Goal: Information Seeking & Learning: Learn about a topic

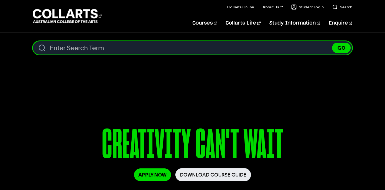
click at [230, 49] on input "Search content" at bounding box center [193, 48] width 320 height 14
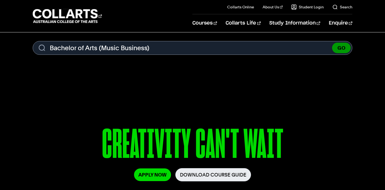
type input "Bachelor of Arts (Music Business)"
click at [340, 49] on button "GO" at bounding box center [341, 48] width 19 height 11
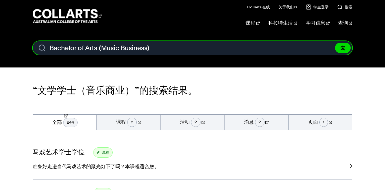
click at [176, 49] on input "Bachelor of Arts (Music Business)" at bounding box center [193, 48] width 320 height 14
drag, startPoint x: 101, startPoint y: 49, endPoint x: 23, endPoint y: 50, distance: 78.1
click at [23, 50] on div "搜索。 搜索内容 Bachelor of Arts (Music Business) 去" at bounding box center [192, 50] width 385 height 18
click at [107, 49] on input "Music Business)" at bounding box center [193, 48] width 320 height 14
type input "Music Business"
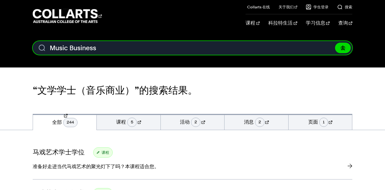
click at [335, 43] on button "去" at bounding box center [343, 48] width 16 height 11
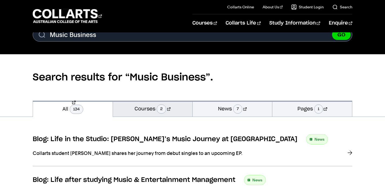
click at [147, 109] on link "Courses 2" at bounding box center [152, 109] width 79 height 16
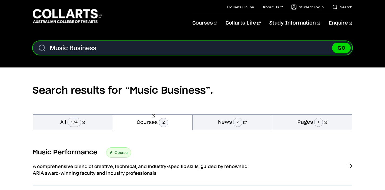
click at [110, 48] on input "Music Business" at bounding box center [193, 48] width 320 height 14
type input "Music"
click at [332, 43] on button "GO" at bounding box center [341, 48] width 19 height 11
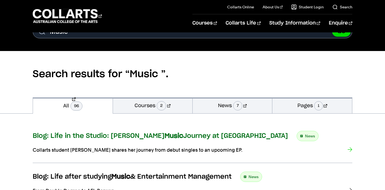
scroll to position [44, 0]
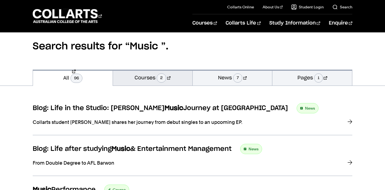
click at [157, 79] on link "Courses 2" at bounding box center [152, 78] width 79 height 16
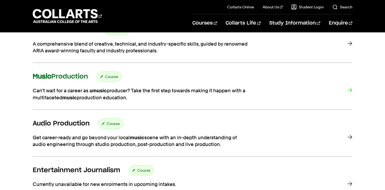
scroll to position [191, 0]
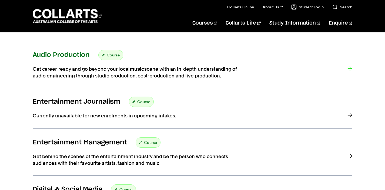
drag, startPoint x: 214, startPoint y: 101, endPoint x: 276, endPoint y: 72, distance: 67.4
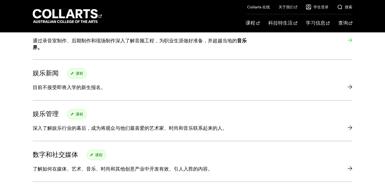
scroll to position [238, 0]
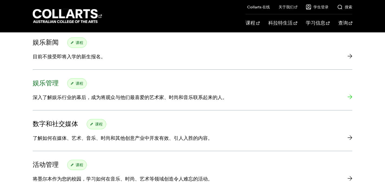
click at [50, 81] on font "娱乐管理" at bounding box center [46, 83] width 26 height 6
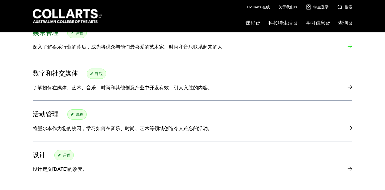
scroll to position [289, 0]
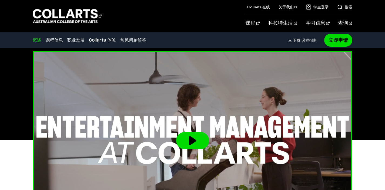
scroll to position [140, 0]
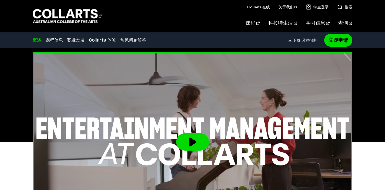
click at [201, 136] on button at bounding box center [192, 141] width 33 height 17
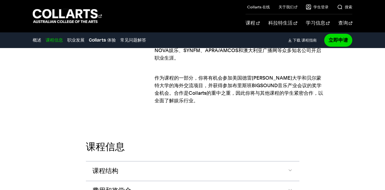
scroll to position [603, 0]
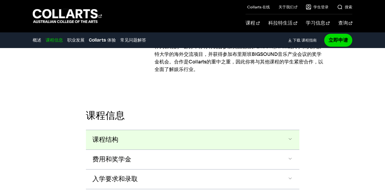
click at [192, 130] on button "课程结构" at bounding box center [192, 139] width 213 height 19
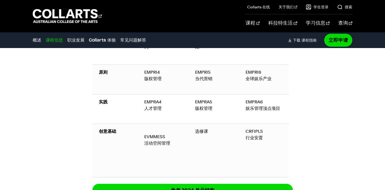
scroll to position [968, 0]
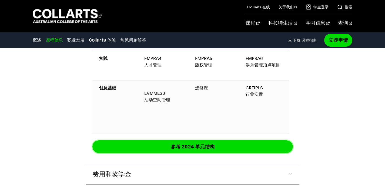
click at [192, 144] on font "参考 2024 单元结构" at bounding box center [193, 147] width 44 height 6
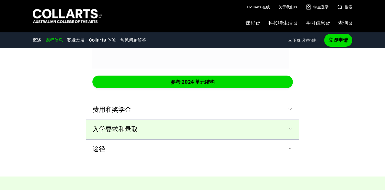
click at [152, 120] on button "入学要求和录取" at bounding box center [192, 129] width 213 height 19
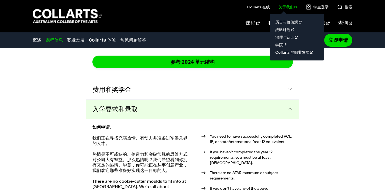
scroll to position [1085, 0]
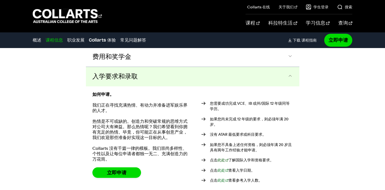
click at [223, 158] on font "此处" at bounding box center [221, 160] width 8 height 4
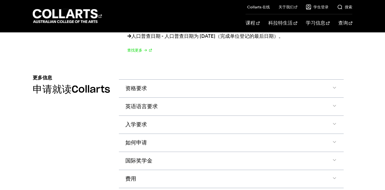
scroll to position [552, 0]
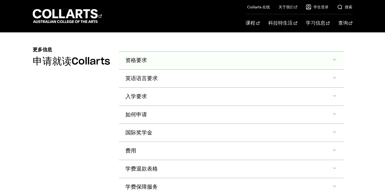
click at [274, 61] on button "资格要求" at bounding box center [231, 61] width 225 height 18
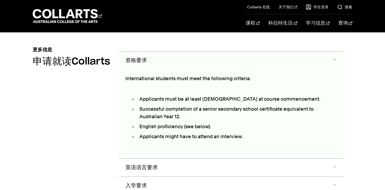
scroll to position [555, 0]
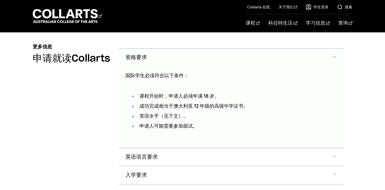
click at [274, 61] on button "资格要求" at bounding box center [231, 58] width 225 height 18
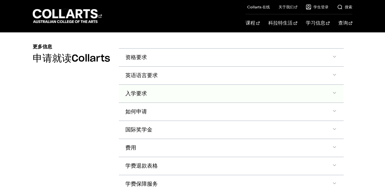
click at [264, 89] on button "入学要求" at bounding box center [231, 94] width 225 height 18
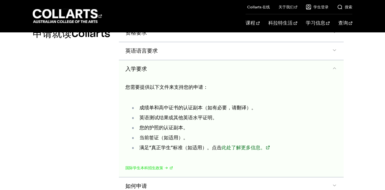
scroll to position [591, 0]
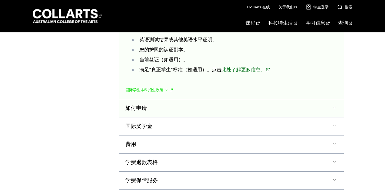
click at [256, 109] on button "如何申请" at bounding box center [231, 108] width 225 height 18
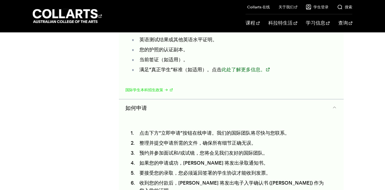
scroll to position [709, 0]
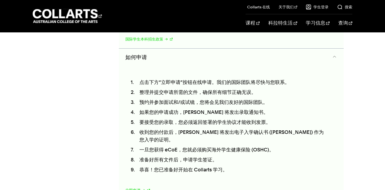
click at [329, 57] on button "如何申请" at bounding box center [231, 58] width 225 height 18
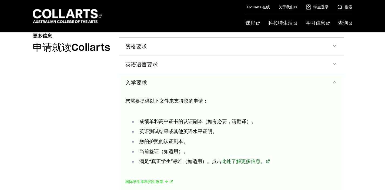
scroll to position [567, 0]
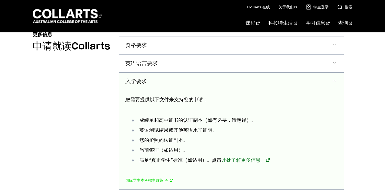
click at [334, 79] on span "手风琴部分" at bounding box center [334, 81] width 5 height 7
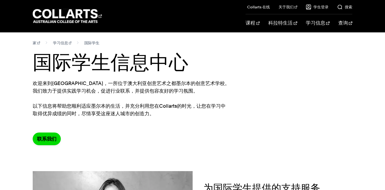
scroll to position [0, 0]
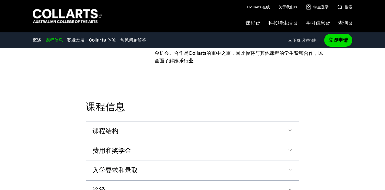
scroll to position [642, 0]
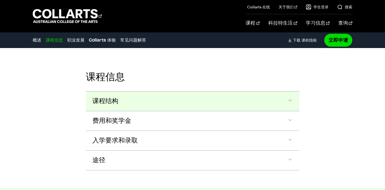
click at [160, 92] on button "课程结构" at bounding box center [192, 101] width 213 height 19
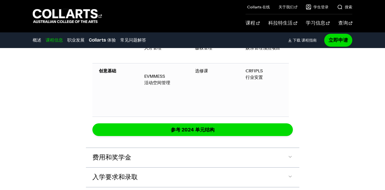
scroll to position [1028, 0]
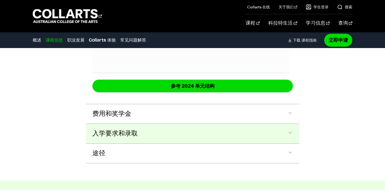
click at [163, 124] on button "入学要求和录取" at bounding box center [192, 133] width 213 height 19
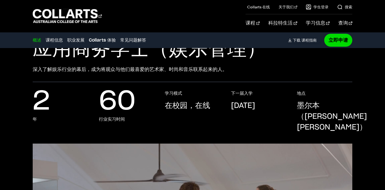
scroll to position [44, 0]
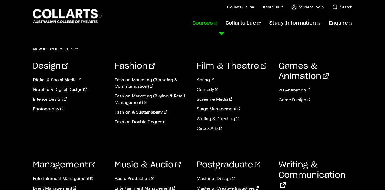
click at [374, 79] on div "View all courses Design Digital & Social Media Graphic & Digital Design Interio…" at bounding box center [192, 136] width 385 height 209
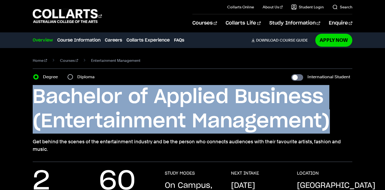
drag, startPoint x: 327, startPoint y: 126, endPoint x: 30, endPoint y: 98, distance: 298.4
click at [30, 98] on div "Home Courses Entertainment Management Course variant Degree Diploma Internation…" at bounding box center [192, 105] width 385 height 114
copy h1 "Bachelor of Applied Business (Entertainment Management)"
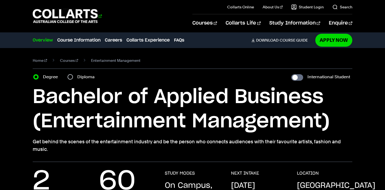
drag, startPoint x: 103, startPoint y: 23, endPoint x: 38, endPoint y: 9, distance: 65.9
click at [38, 9] on div "Courses" at bounding box center [109, 15] width 152 height 15
drag, startPoint x: 137, startPoint y: 18, endPoint x: 38, endPoint y: 14, distance: 98.4
click at [42, 11] on div "Courses" at bounding box center [109, 15] width 152 height 15
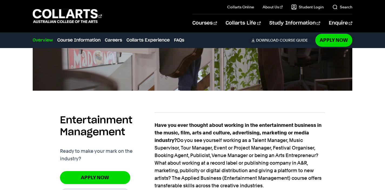
scroll to position [215, 0]
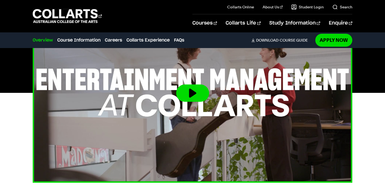
click at [186, 91] on button at bounding box center [192, 93] width 33 height 17
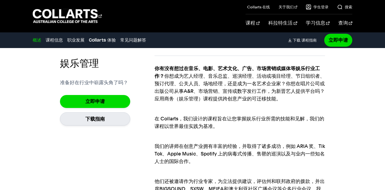
scroll to position [327, 0]
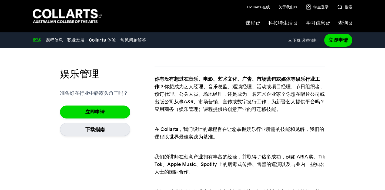
click at [277, 118] on p "在 Collarts，我们设计的课程旨在让您掌握娱乐行业所需的技能和见解，我们的课程以世界最佳实践为基准。" at bounding box center [240, 129] width 171 height 23
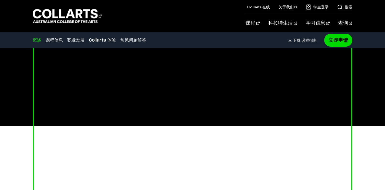
scroll to position [117, 0]
